Goal: Task Accomplishment & Management: Use online tool/utility

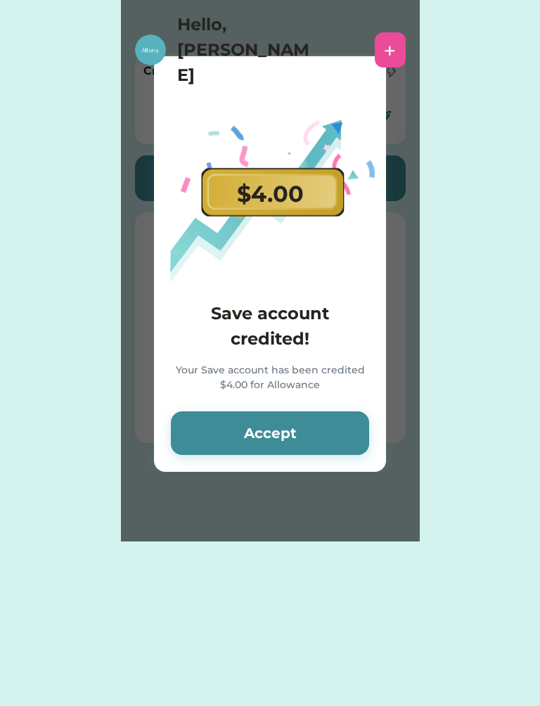
click at [329, 441] on button "Accept" at bounding box center [270, 434] width 198 height 44
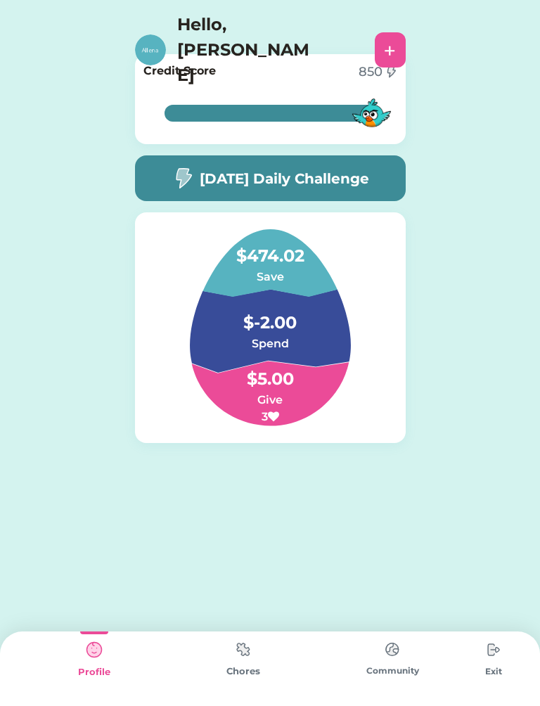
click at [248, 692] on div "Chores" at bounding box center [243, 669] width 149 height 75
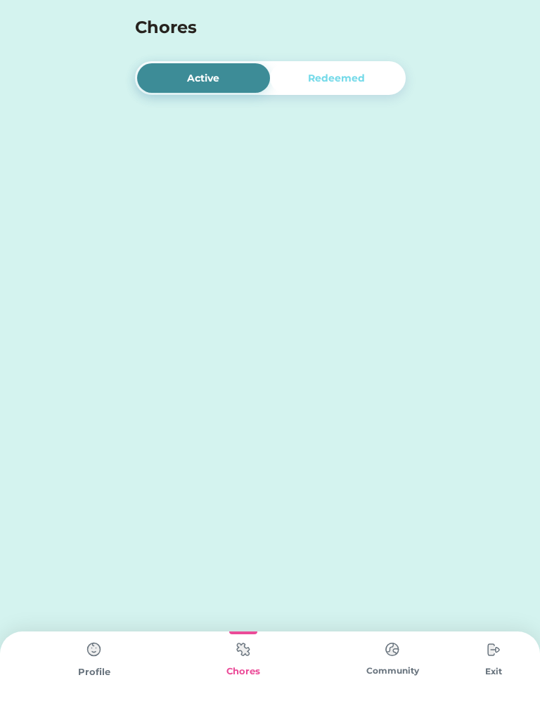
click at [254, 675] on div "Chores" at bounding box center [243, 672] width 149 height 14
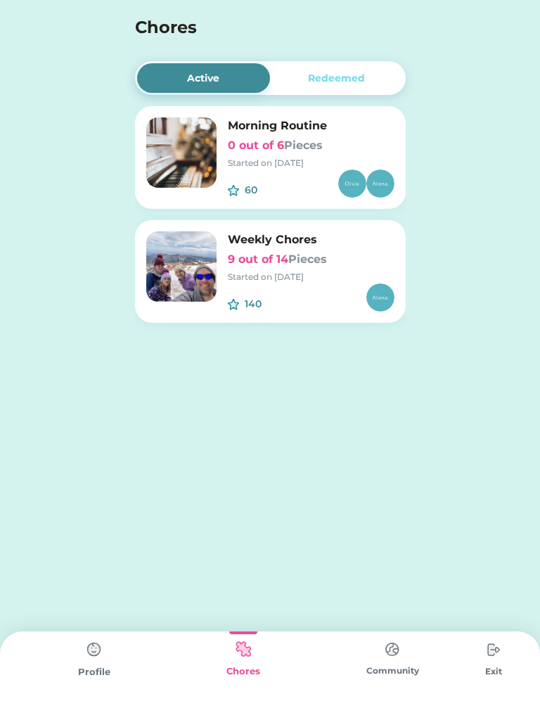
click at [330, 143] on h6 "0 out of 6 Pieces" at bounding box center [311, 145] width 167 height 17
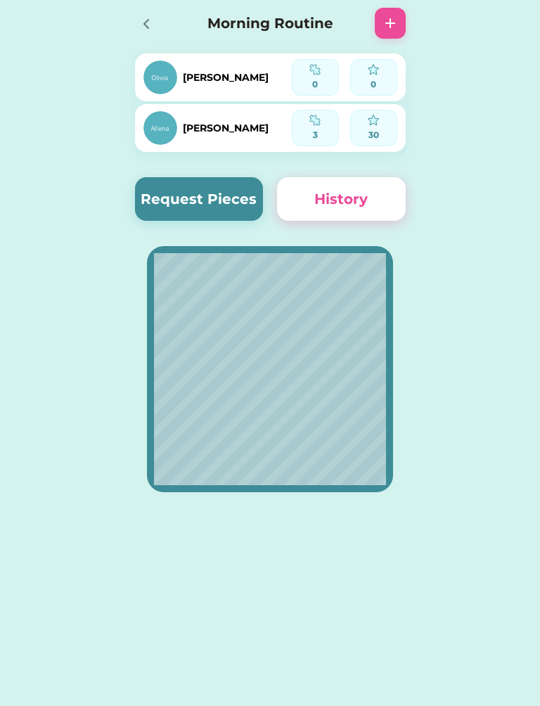
click at [205, 191] on button "Request Pieces" at bounding box center [199, 199] width 129 height 44
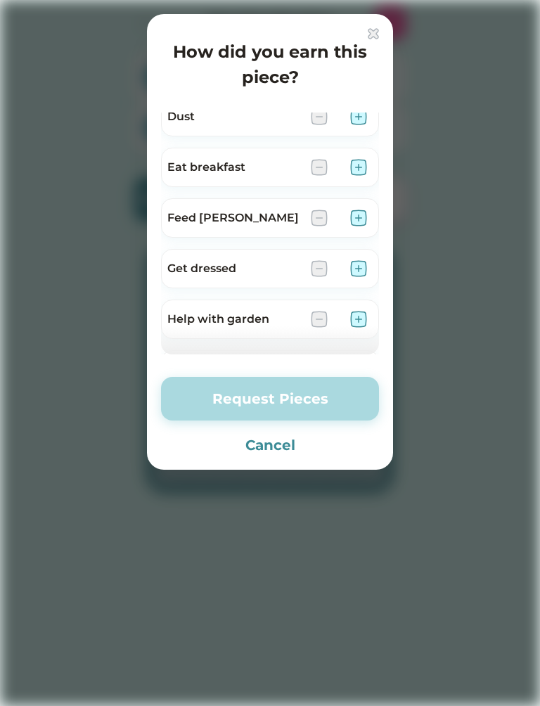
scroll to position [116, 0]
click at [362, 219] on img at bounding box center [358, 218] width 17 height 17
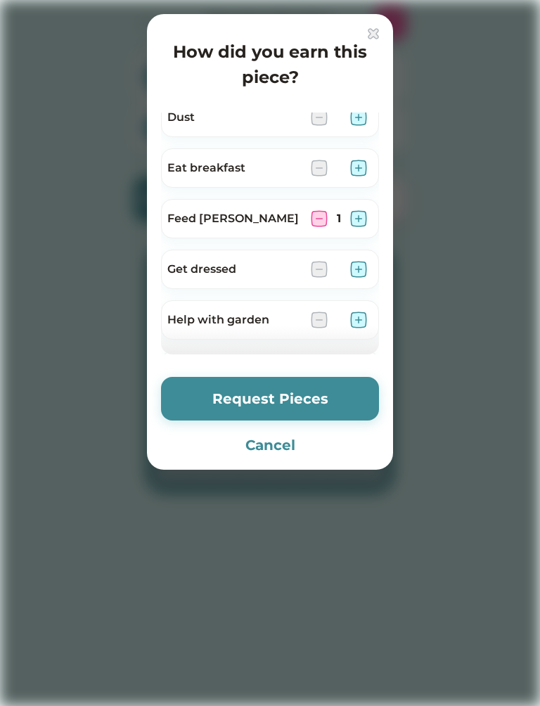
click at [340, 401] on button "Request Pieces" at bounding box center [270, 399] width 218 height 44
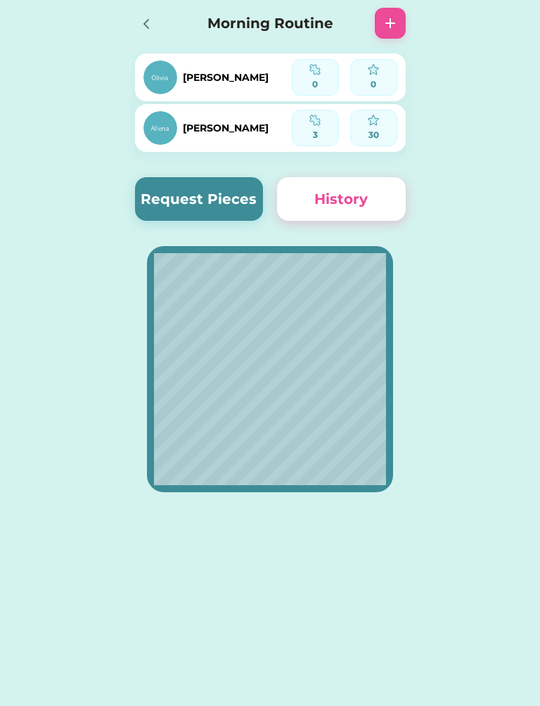
click at [341, 201] on button "History" at bounding box center [341, 199] width 129 height 44
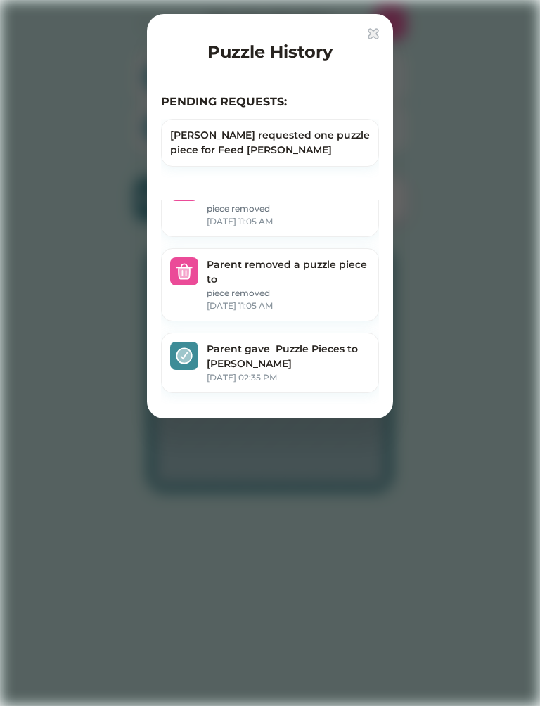
scroll to position [374, 0]
